Goal: Find specific page/section: Find specific page/section

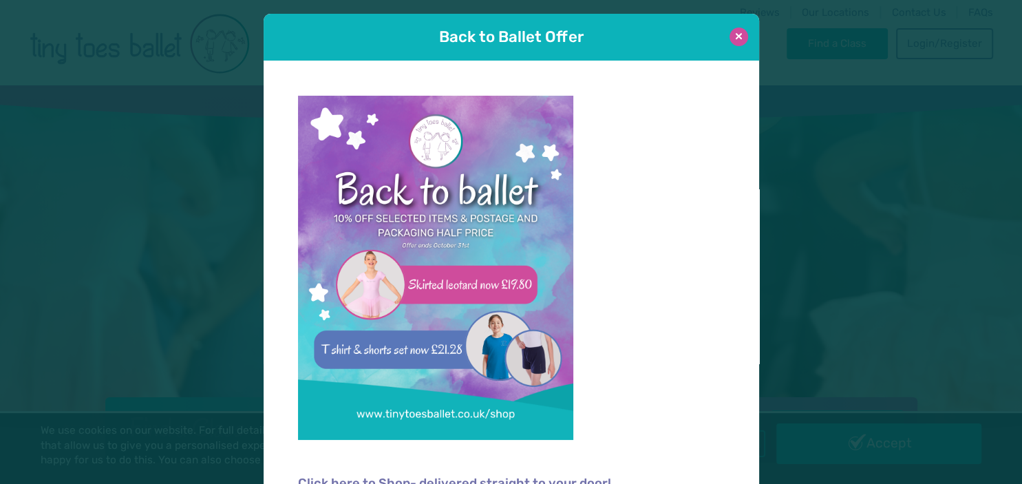
click at [739, 36] on button at bounding box center [739, 37] width 19 height 19
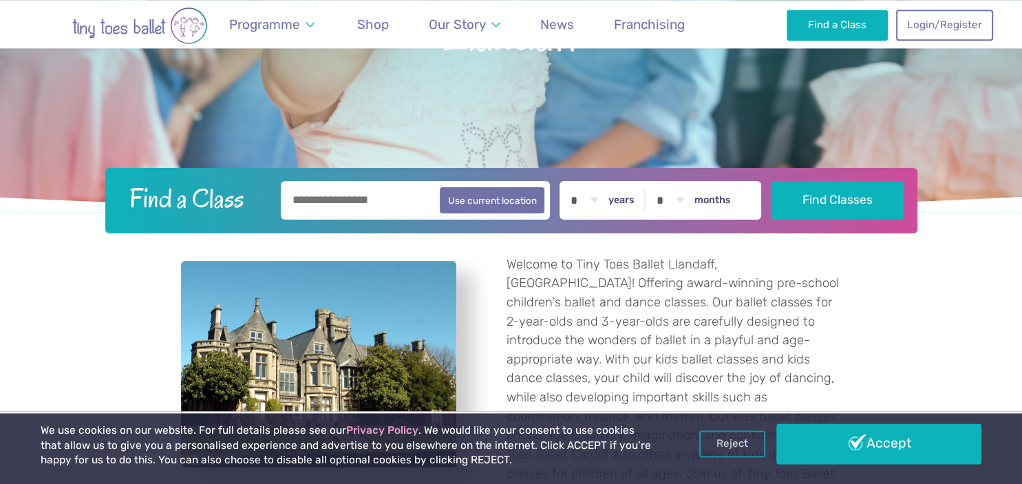
scroll to position [286, 0]
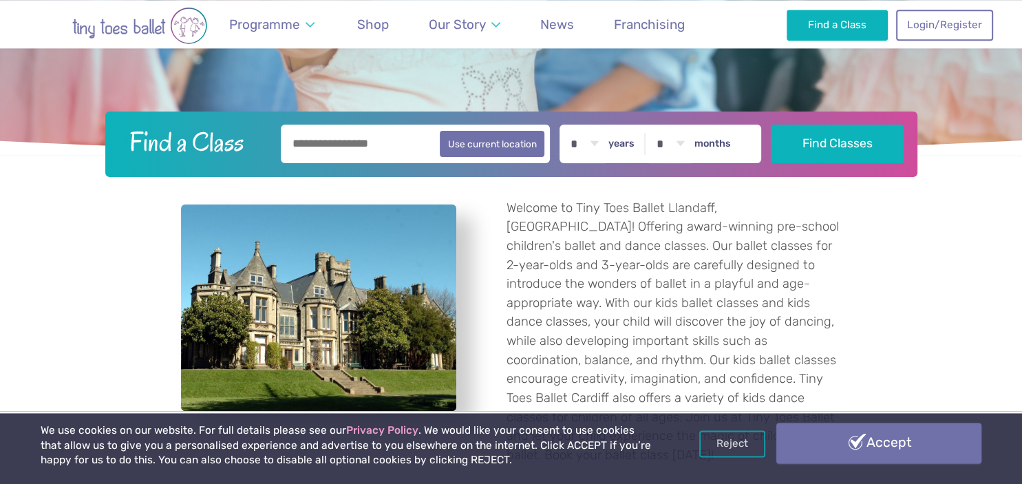
click at [872, 450] on link "Accept" at bounding box center [879, 443] width 205 height 40
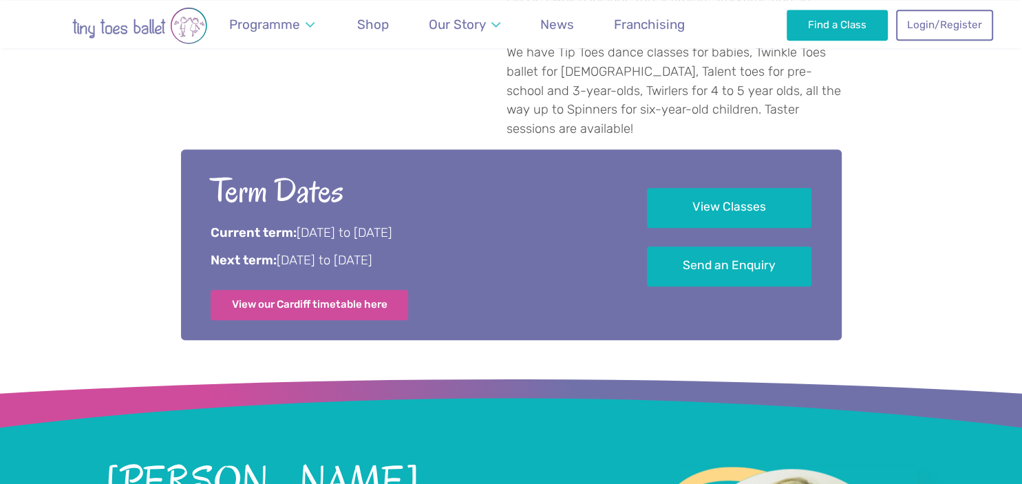
scroll to position [983, 0]
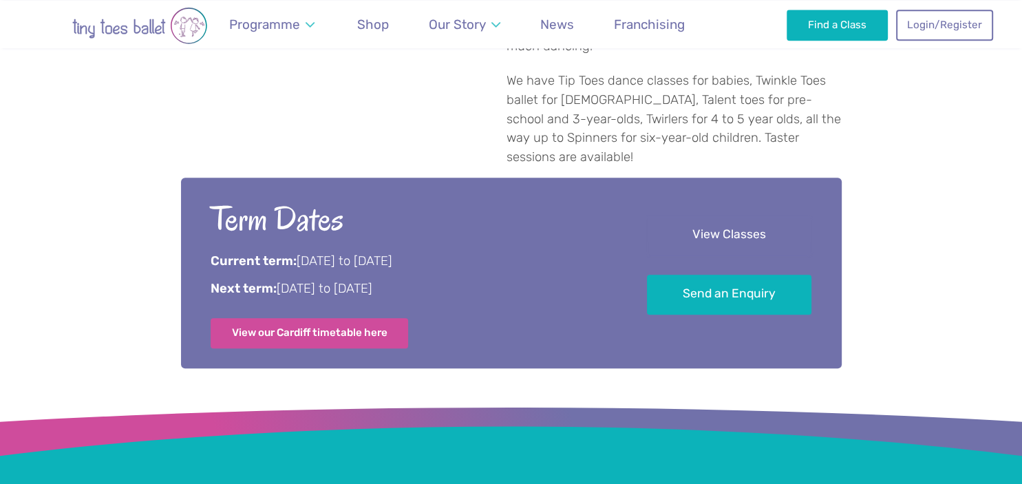
click at [706, 226] on link "View Classes" at bounding box center [729, 235] width 165 height 41
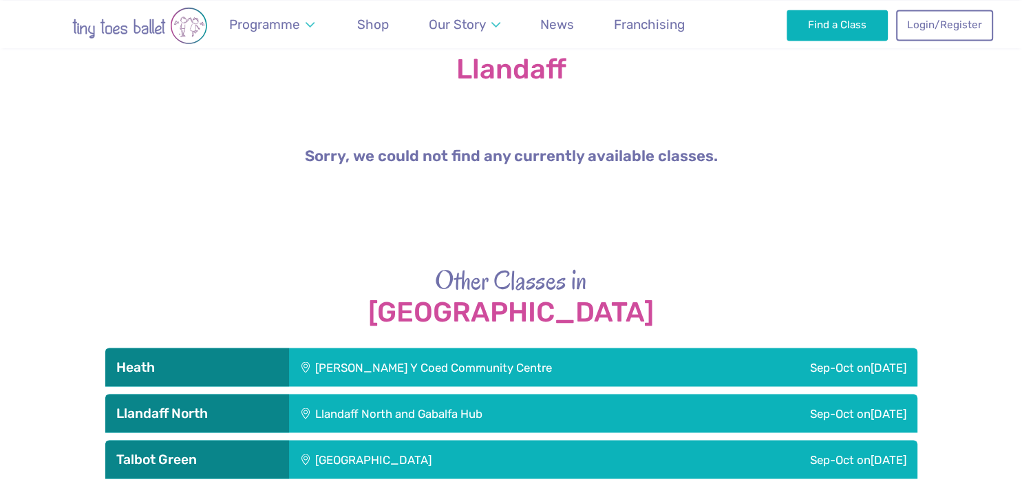
click at [319, 395] on div "Llandaff North and Gabalfa Hub" at bounding box center [488, 413] width 399 height 39
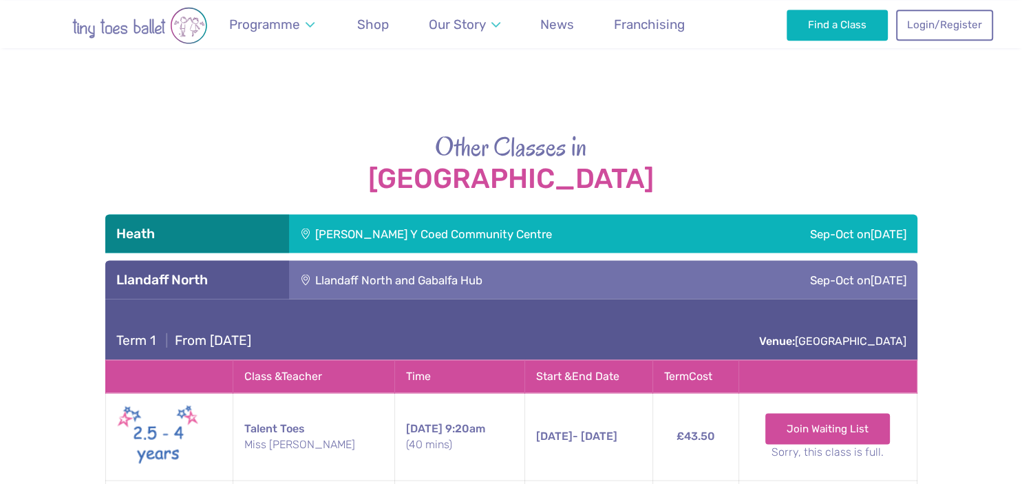
scroll to position [2355, 0]
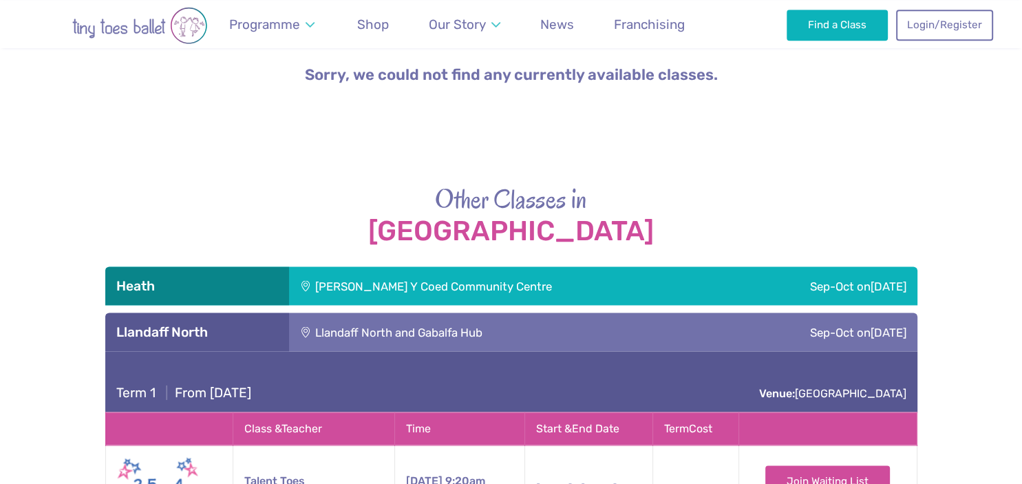
drag, startPoint x: 1018, startPoint y: 293, endPoint x: 1018, endPoint y: 268, distance: 24.8
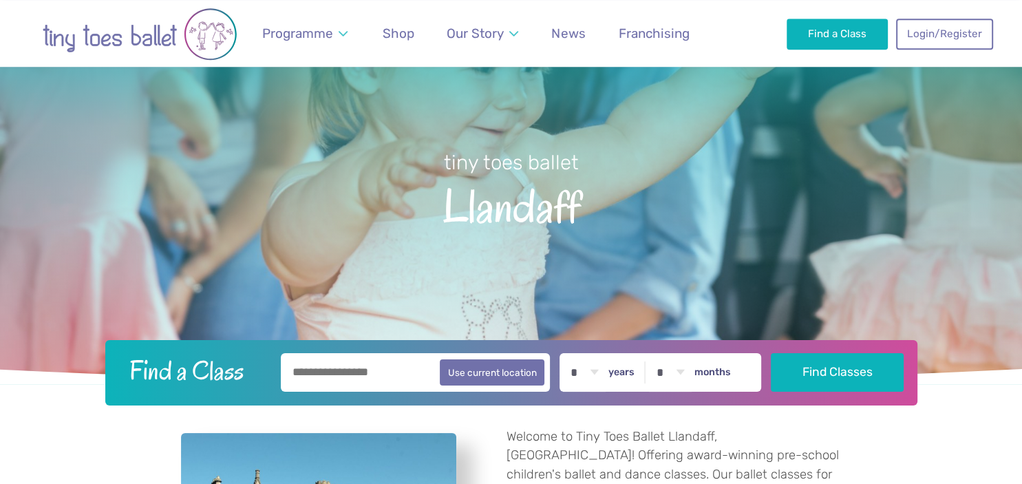
scroll to position [0, 0]
